Goal: Find specific page/section: Find specific page/section

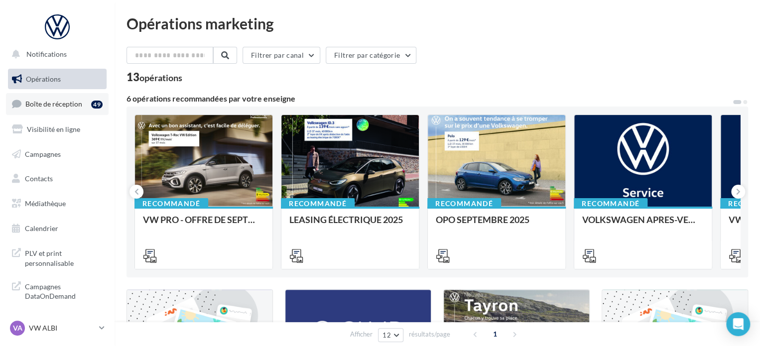
scroll to position [8, 0]
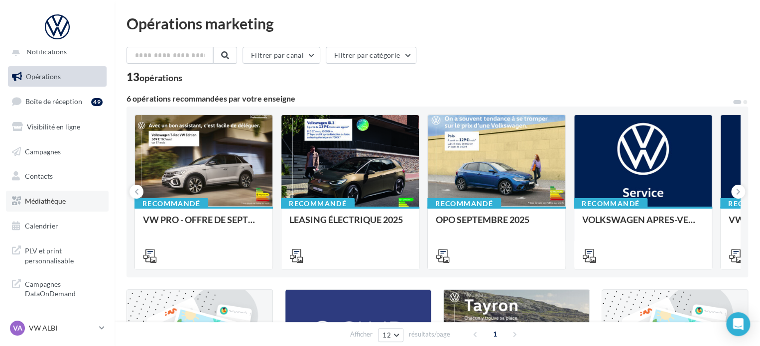
click at [58, 198] on span "Médiathèque" at bounding box center [45, 201] width 41 height 8
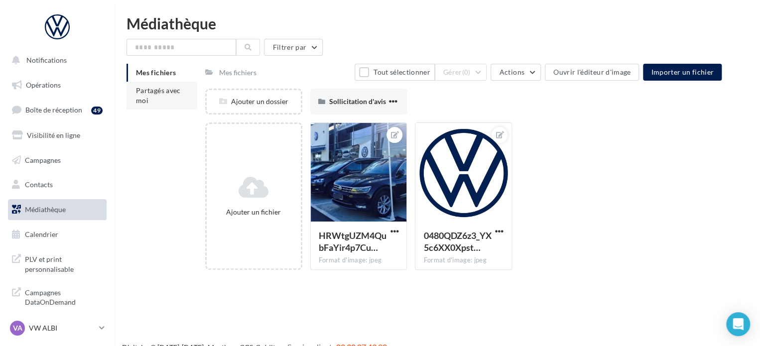
click at [173, 96] on li "Partagés avec moi" at bounding box center [162, 96] width 71 height 28
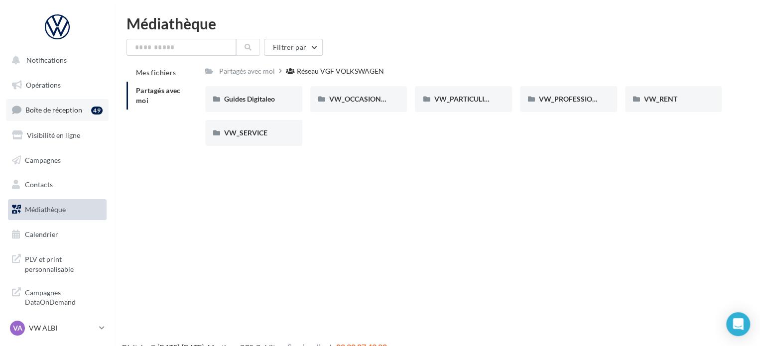
click at [43, 115] on link "Boîte de réception 49" at bounding box center [57, 109] width 103 height 21
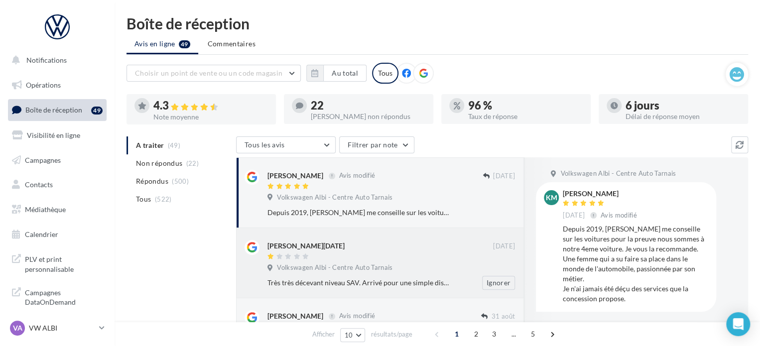
click at [457, 258] on div at bounding box center [381, 257] width 226 height 8
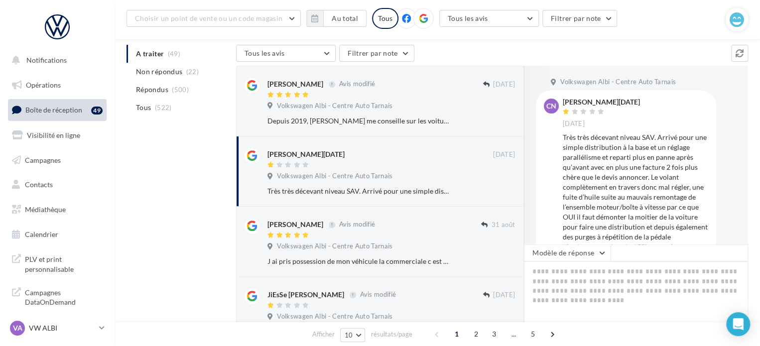
click at [80, 109] on span "Boîte de réception" at bounding box center [53, 110] width 57 height 8
